Goal: Task Accomplishment & Management: Use online tool/utility

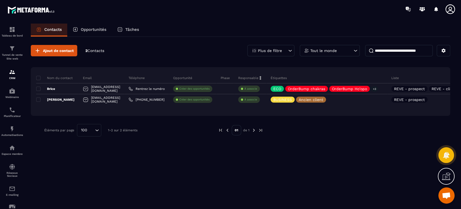
click at [383, 89] on icon at bounding box center [382, 89] width 4 height 4
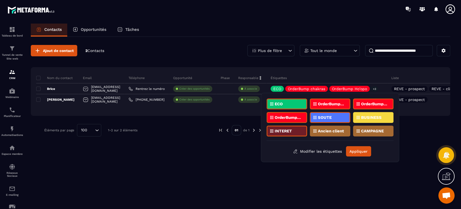
click at [190, 152] on div "Ajout de contact 2 Contacts Plus de filtre Tout le monde Nom du contact Email T…" at bounding box center [241, 122] width 420 height 171
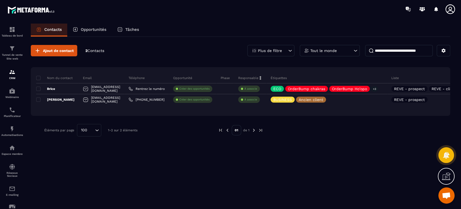
click at [383, 87] on icon at bounding box center [382, 89] width 4 height 4
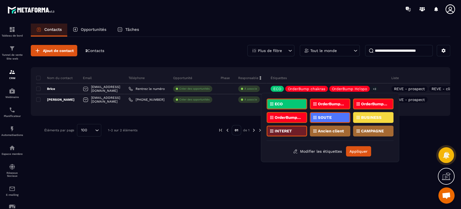
click at [327, 131] on p "Ancien client" at bounding box center [331, 131] width 26 height 4
click at [359, 152] on button "Appliquer" at bounding box center [358, 151] width 25 height 10
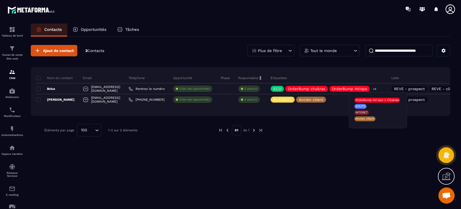
click at [383, 88] on icon at bounding box center [381, 89] width 2 height 2
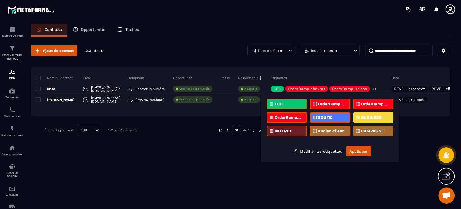
click at [192, 148] on div "Ajout de contact 2 Contacts Plus de filtre Tout le monde Nom du contact Email T…" at bounding box center [241, 122] width 420 height 171
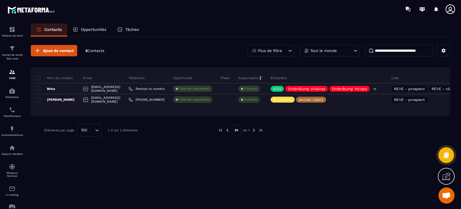
click at [332, 99] on icon at bounding box center [331, 99] width 2 height 2
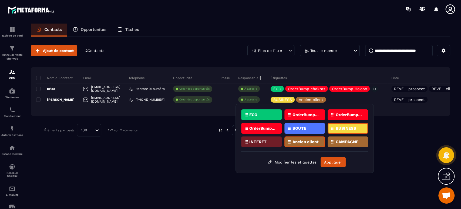
click at [155, 147] on div "Ajout de contact 2 Contacts Plus de filtre Tout le monde Nom du contact Email T…" at bounding box center [241, 122] width 420 height 171
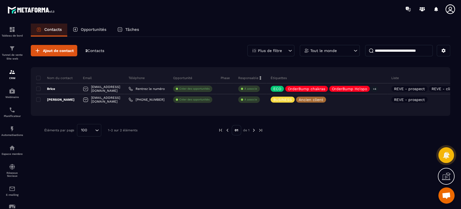
click at [0, 0] on img at bounding box center [0, 0] width 0 height 0
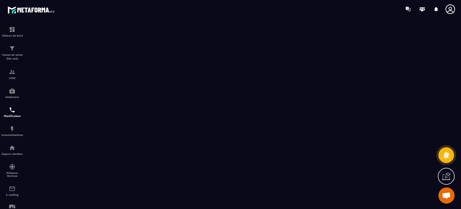
click at [0, 0] on img at bounding box center [0, 0] width 0 height 0
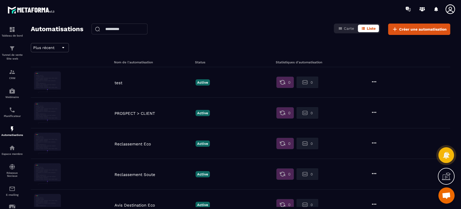
click at [374, 82] on icon at bounding box center [374, 81] width 6 height 6
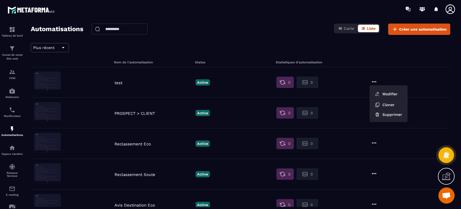
click at [110, 86] on figure at bounding box center [73, 82] width 78 height 22
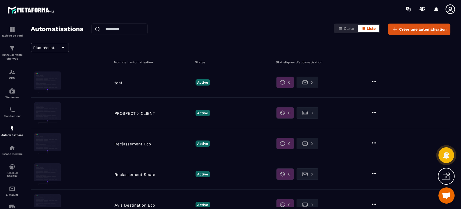
click at [116, 84] on p "test" at bounding box center [154, 82] width 78 height 5
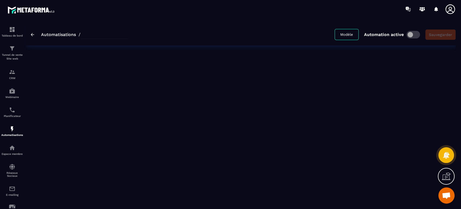
type input "****"
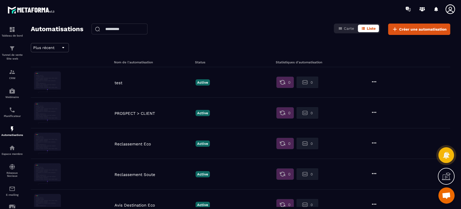
click at [377, 79] on icon at bounding box center [374, 81] width 6 height 6
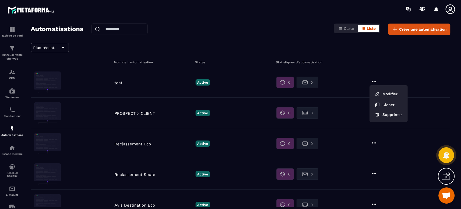
click at [392, 113] on button "Supprimer" at bounding box center [389, 114] width 34 height 10
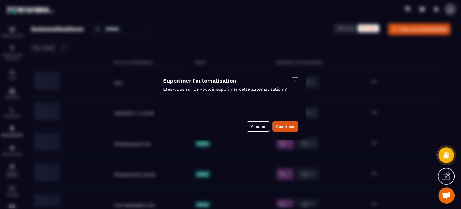
click at [290, 125] on button "Confirmer" at bounding box center [286, 126] width 26 height 10
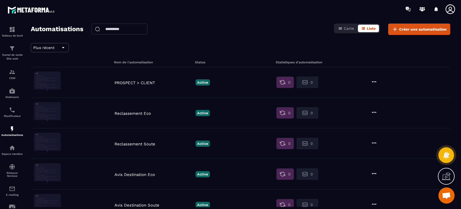
click at [137, 111] on p "Reclassement Eco" at bounding box center [154, 113] width 78 height 5
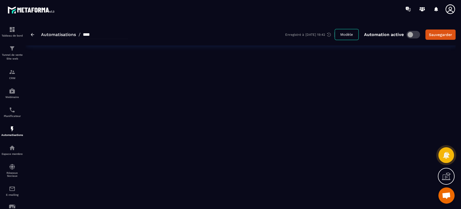
type input "**********"
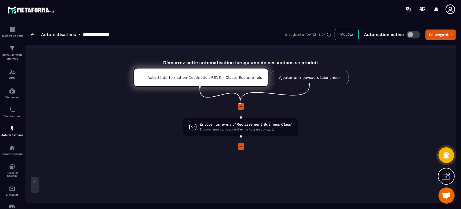
click at [32, 33] on img at bounding box center [33, 34] width 4 height 3
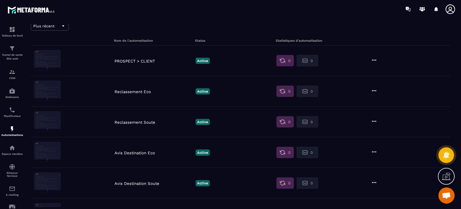
scroll to position [21, 0]
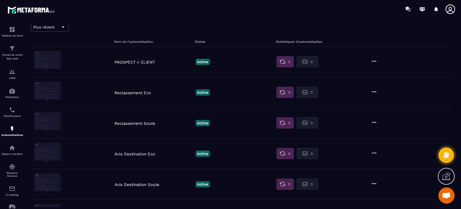
click at [151, 122] on p "Reclassement Soute" at bounding box center [154, 123] width 78 height 5
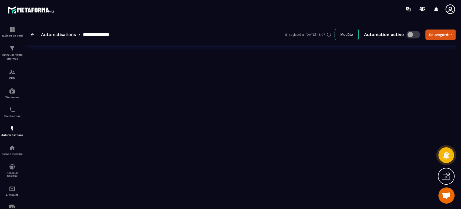
type input "**********"
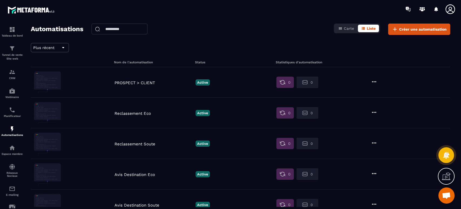
click at [131, 111] on p "Reclassement Eco" at bounding box center [154, 113] width 78 height 5
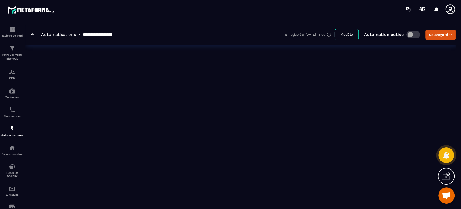
type input "**********"
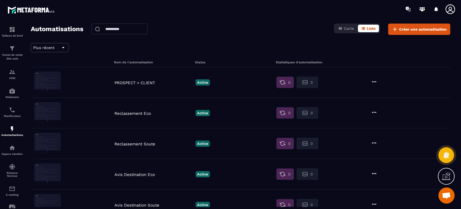
click at [132, 83] on p "PROSPECT > CLIENT" at bounding box center [154, 82] width 78 height 5
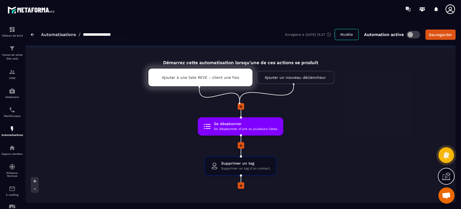
click at [273, 109] on icon at bounding box center [272, 109] width 3 height 3
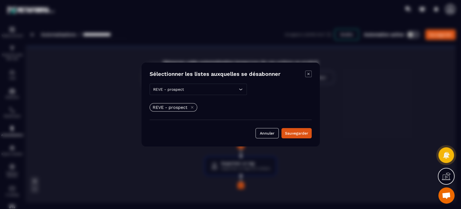
click at [265, 130] on button "Annuler" at bounding box center [267, 133] width 23 height 10
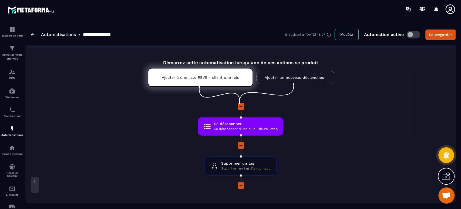
click at [265, 147] on icon at bounding box center [265, 147] width 3 height 3
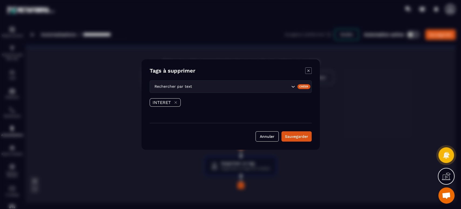
click at [265, 136] on button "Annuler" at bounding box center [267, 136] width 23 height 10
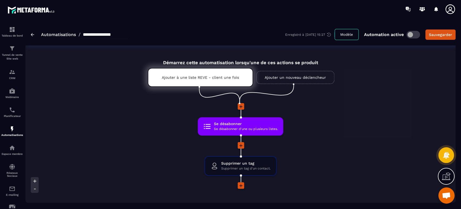
click at [118, 110] on div "Démarrez cette automatisation lorsqu'une de ces actions se produit Ajouter à un…" at bounding box center [240, 162] width 430 height 219
click at [12, 36] on p "Tableau de bord" at bounding box center [12, 35] width 22 height 3
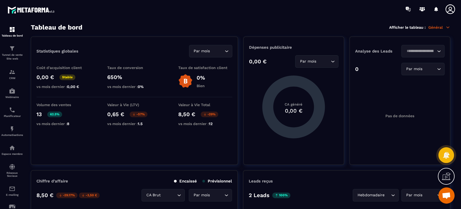
click at [15, 54] on p "Tunnel de vente Site web" at bounding box center [12, 57] width 22 height 8
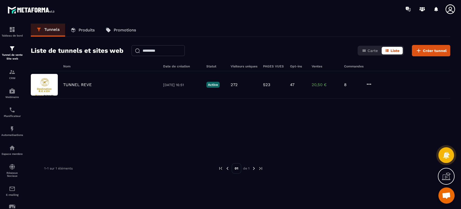
click at [8, 77] on p "CRM" at bounding box center [12, 77] width 22 height 3
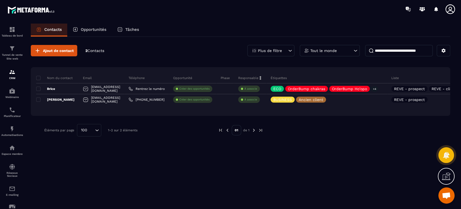
click at [40, 89] on td "Brice" at bounding box center [57, 88] width 43 height 11
click at [39, 99] on span at bounding box center [38, 99] width 4 height 4
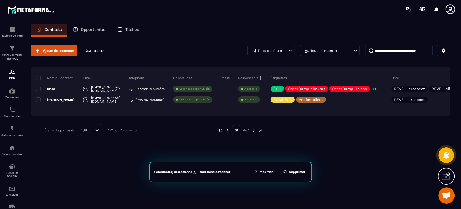
click at [39, 87] on span at bounding box center [38, 88] width 4 height 4
click at [300, 172] on button "Supprimer" at bounding box center [294, 171] width 26 height 5
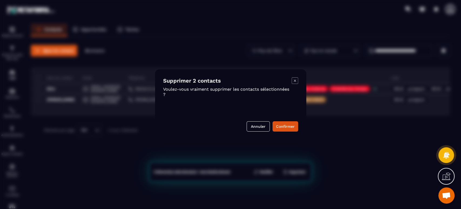
click at [294, 126] on button "Confirmer" at bounding box center [286, 126] width 26 height 10
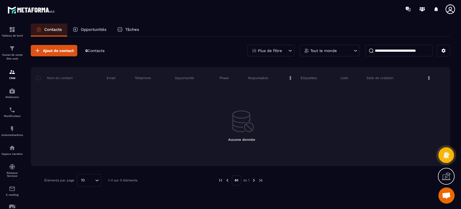
click at [17, 54] on p "Tunnel de vente Site web" at bounding box center [12, 57] width 22 height 8
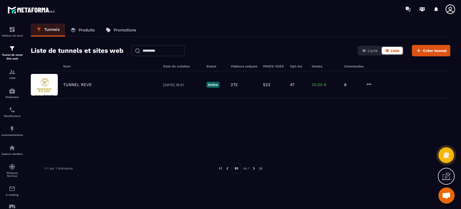
click at [126, 32] on p "Promotions" at bounding box center [125, 30] width 22 height 5
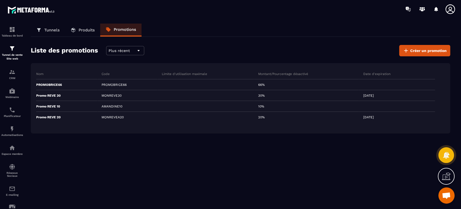
click at [134, 152] on div "Tunnels Produits Promotions Liste des promotions Plus récent Créer un promotion…" at bounding box center [240, 115] width 430 height 183
click at [9, 51] on img at bounding box center [12, 48] width 6 height 6
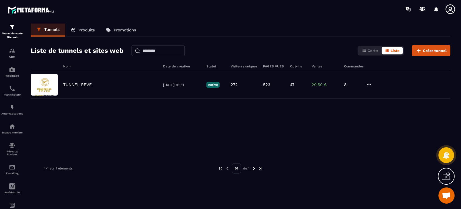
scroll to position [39, 0]
click at [0, 0] on img at bounding box center [0, 0] width 0 height 0
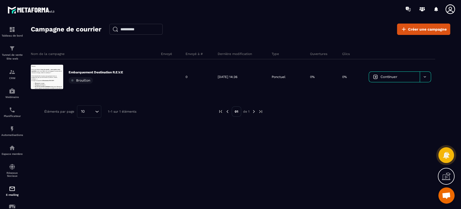
click at [0, 0] on img at bounding box center [0, 0] width 0 height 0
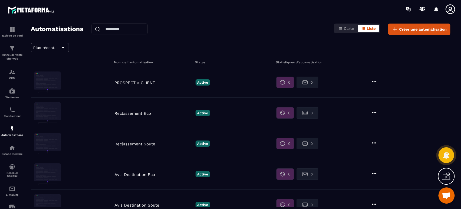
click at [12, 55] on p "Tunnel de vente Site web" at bounding box center [12, 57] width 22 height 8
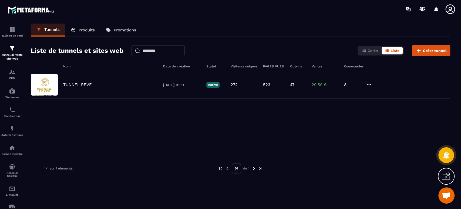
click at [86, 82] on p "TUNNEL REVE" at bounding box center [77, 84] width 29 height 5
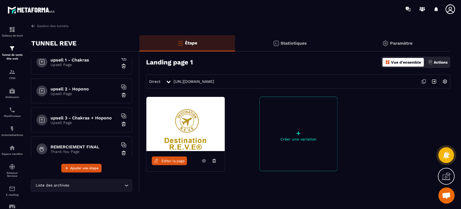
scroll to position [260, 0]
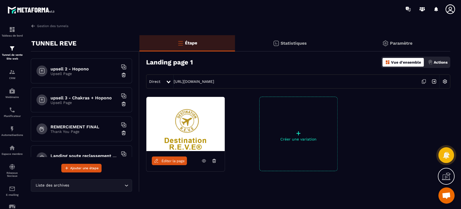
click at [91, 126] on h6 "REMERCIEMENT FINAL" at bounding box center [85, 126] width 68 height 5
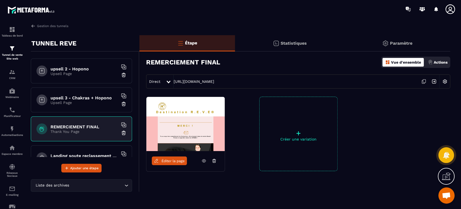
click at [168, 162] on span "Éditer la page" at bounding box center [173, 161] width 23 height 4
